Goal: Task Accomplishment & Management: Manage account settings

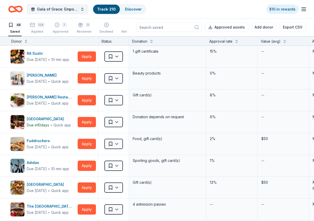
scroll to position [848, 0]
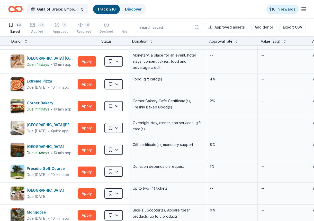
click at [41, 25] on div "126" at bounding box center [40, 24] width 7 height 5
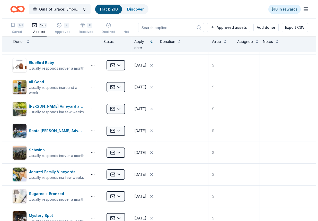
scroll to position [308, 0]
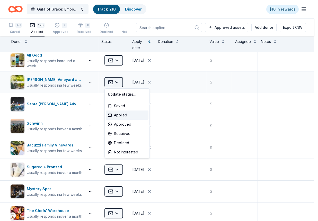
click at [113, 86] on html "Gala of Grace: Empowering Futures for El Porvenir Track · 210 Discover $10 in r…" at bounding box center [159, 110] width 318 height 221
click at [122, 143] on div "Declined" at bounding box center [127, 142] width 43 height 9
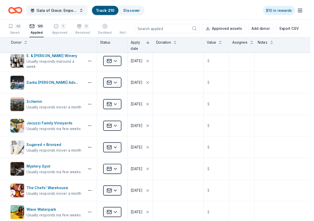
scroll to position [265, 0]
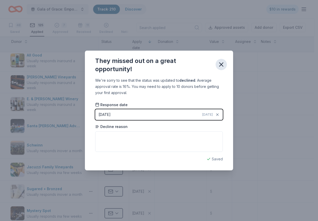
click at [225, 64] on button "button" at bounding box center [220, 64] width 11 height 11
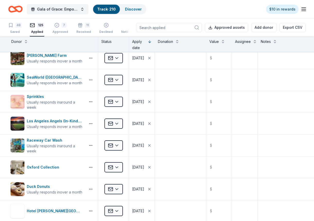
scroll to position [1447, 0]
click at [56, 28] on div "7 Approved" at bounding box center [60, 28] width 16 height 11
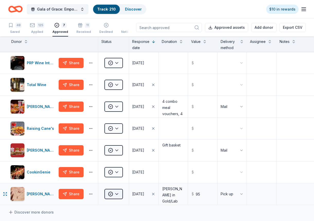
click at [116, 193] on html "Gala of Grace: Empowering Futures for El Porvenir Track · 210 Discover $10 in r…" at bounding box center [157, 110] width 314 height 221
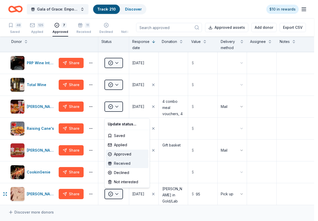
click at [127, 165] on div "Received" at bounding box center [127, 163] width 43 height 9
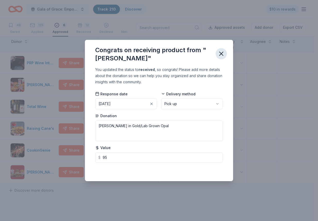
click at [222, 54] on icon "button" at bounding box center [220, 53] width 7 height 7
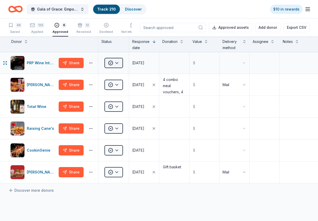
click at [114, 62] on html "Gala of Grace: Empowering Futures for El Porvenir Track · 210 Discover $10 in r…" at bounding box center [159, 110] width 318 height 221
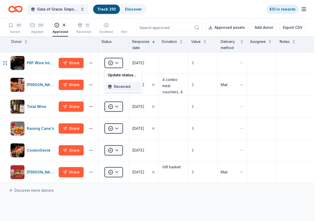
click at [130, 87] on div "Received" at bounding box center [123, 86] width 35 height 9
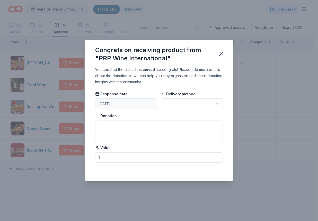
click at [189, 106] on html "Gala of Grace: Empowering Futures for El Porvenir Track · 210 Discover $10 in r…" at bounding box center [159, 110] width 318 height 221
click at [219, 54] on icon "button" at bounding box center [220, 53] width 7 height 7
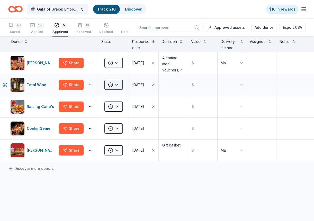
click at [118, 88] on html "Gala of Grace: Empowering Futures for El Porvenir Track · 210 Discover $10 in r…" at bounding box center [157, 110] width 314 height 221
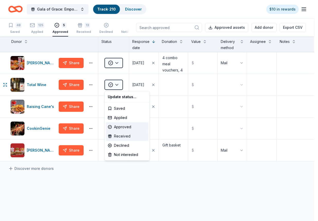
click at [130, 137] on div "Received" at bounding box center [127, 136] width 43 height 9
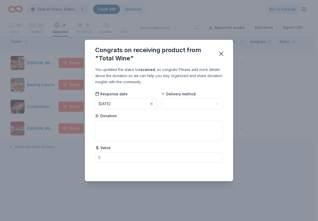
click at [171, 102] on html "Gala of Grace: Empowering Futures for El Porvenir Track · 210 Discover $10 in r…" at bounding box center [159, 110] width 318 height 221
click at [221, 55] on icon "button" at bounding box center [220, 53] width 7 height 7
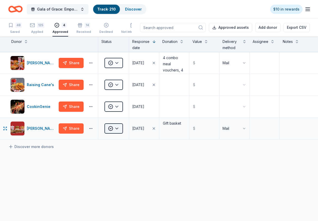
click at [115, 131] on html "Gala of Grace: Empowering Futures for El Porvenir Track · 210 Discover $10 in r…" at bounding box center [159, 110] width 318 height 221
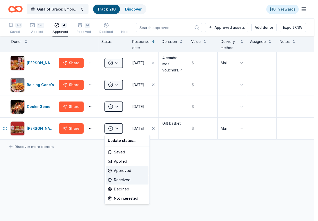
click at [119, 182] on div "Received" at bounding box center [127, 179] width 43 height 9
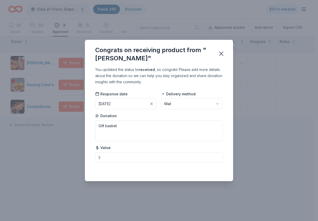
click at [198, 108] on html "Gala of Grace: Empowering Futures for El Porvenir Track · 210 Discover $10 in r…" at bounding box center [159, 110] width 318 height 221
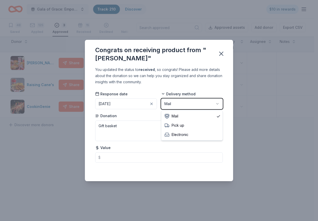
click at [198, 108] on html "Gala of Grace: Empowering Futures for El Porvenir Track · 210 Discover $10 in r…" at bounding box center [159, 110] width 318 height 221
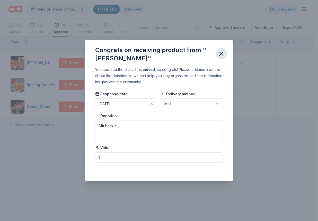
click at [221, 53] on icon "button" at bounding box center [220, 53] width 7 height 7
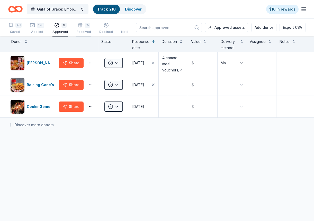
click at [86, 25] on div "15" at bounding box center [87, 22] width 5 height 5
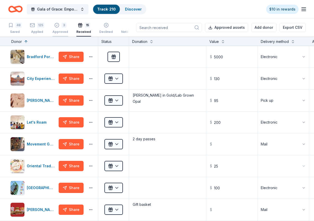
click at [64, 31] on div "Approved" at bounding box center [60, 32] width 16 height 4
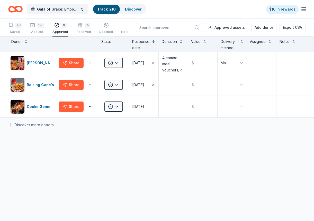
click at [45, 32] on div "48 Saved 125 Applied 3 Approved 15 Received Declined Not interested" at bounding box center [75, 29] width 135 height 16
click at [42, 29] on div "125 Applied" at bounding box center [37, 28] width 14 height 11
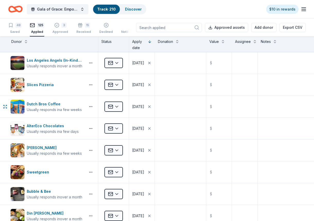
scroll to position [900, 0]
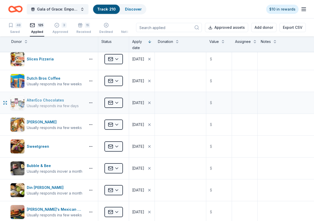
click at [55, 106] on div "Usually responds in a few days" at bounding box center [53, 105] width 52 height 5
click at [107, 31] on div "Declined" at bounding box center [106, 30] width 14 height 4
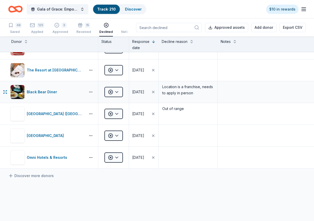
scroll to position [308, 0]
